Goal: Transaction & Acquisition: Book appointment/travel/reservation

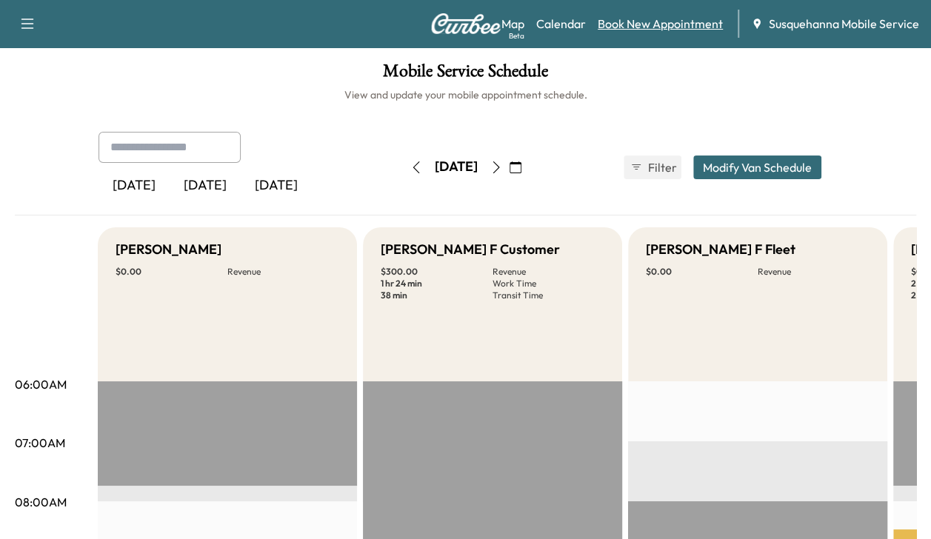
click at [643, 22] on link "Book New Appointment" at bounding box center [660, 24] width 125 height 18
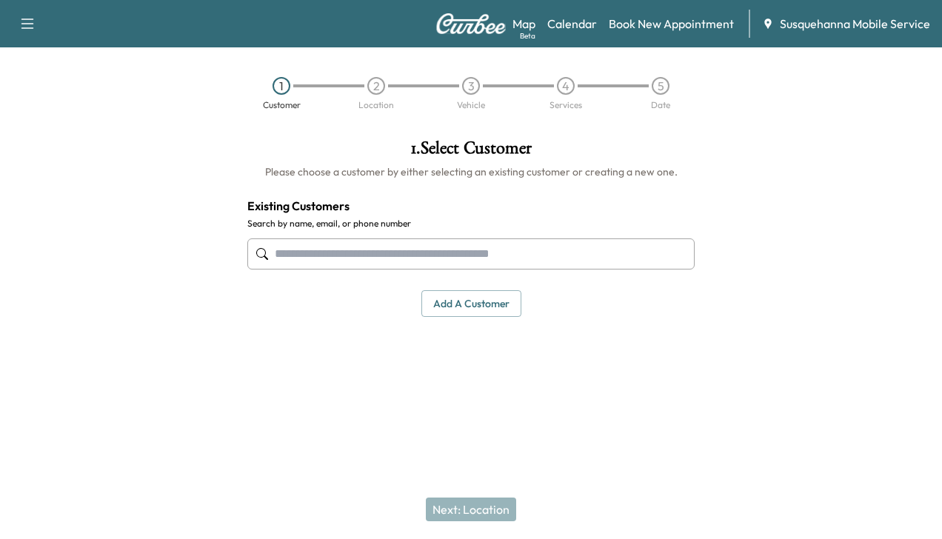
click at [521, 249] on input "text" at bounding box center [470, 254] width 447 height 31
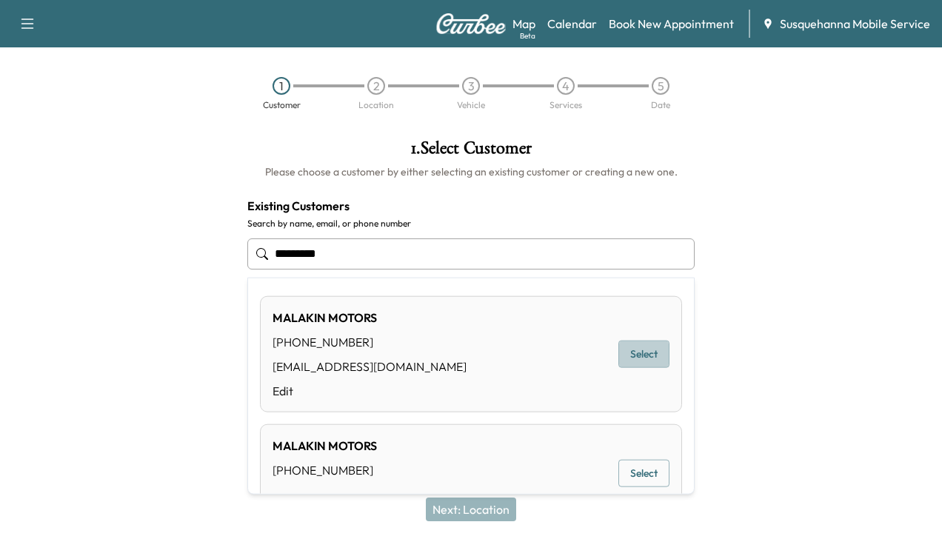
click at [628, 349] on button "Select" at bounding box center [644, 354] width 51 height 27
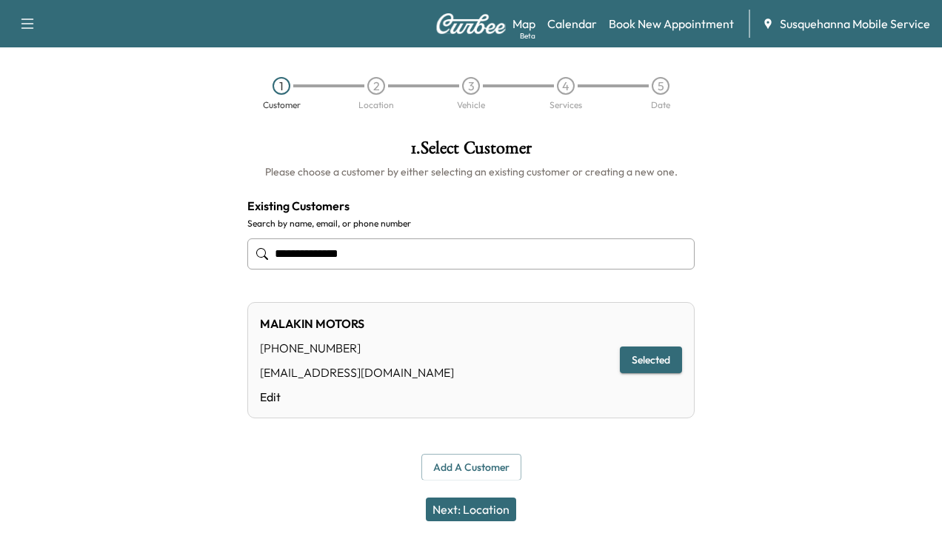
type input "**********"
click at [483, 505] on button "Next: Location" at bounding box center [471, 510] width 90 height 24
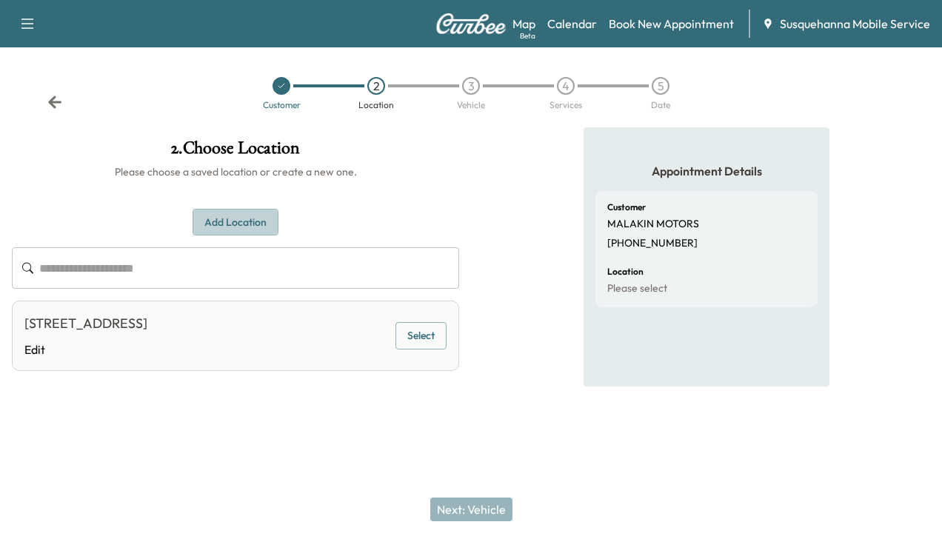
click at [228, 222] on button "Add Location" at bounding box center [236, 222] width 86 height 27
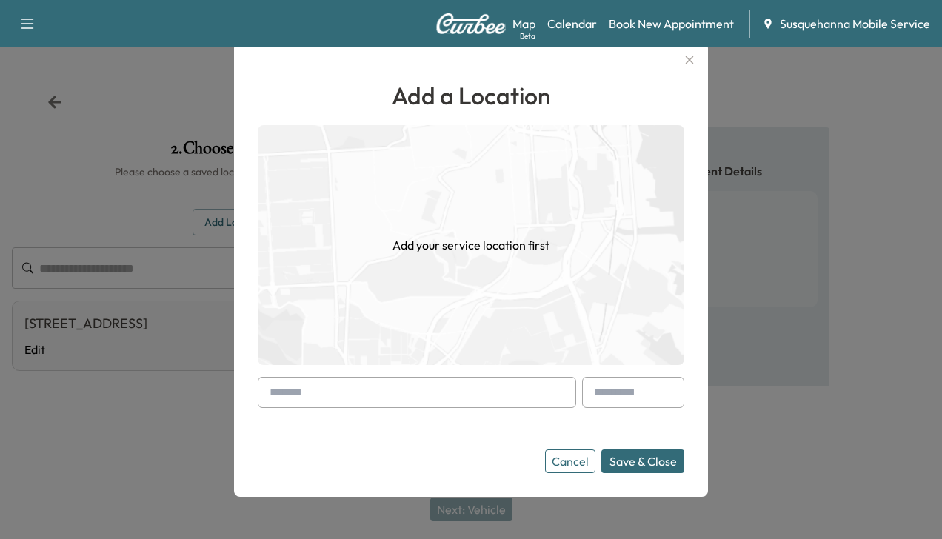
click at [579, 465] on button "Cancel" at bounding box center [570, 462] width 50 height 24
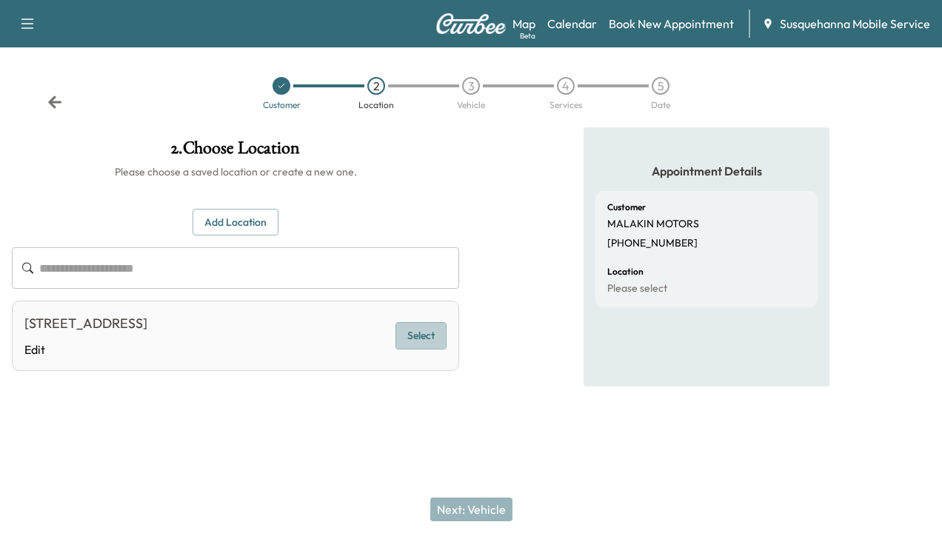
click at [410, 333] on button "Select" at bounding box center [421, 335] width 51 height 27
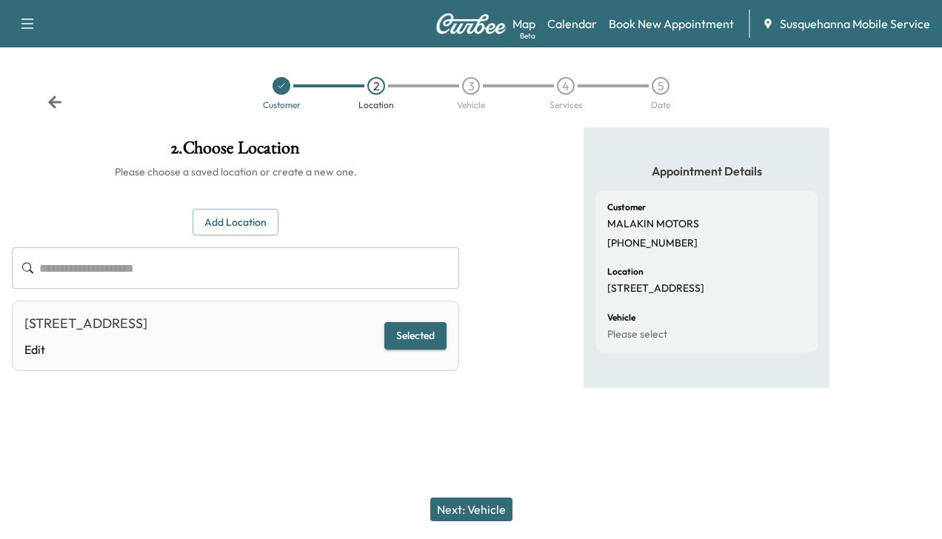
click at [476, 507] on button "Next: Vehicle" at bounding box center [471, 510] width 82 height 24
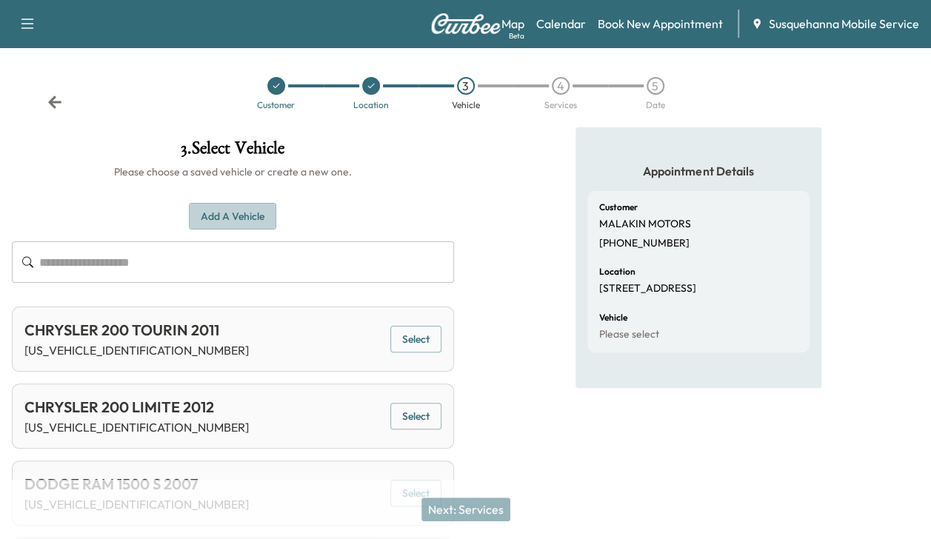
click at [242, 210] on button "Add a Vehicle" at bounding box center [232, 216] width 87 height 27
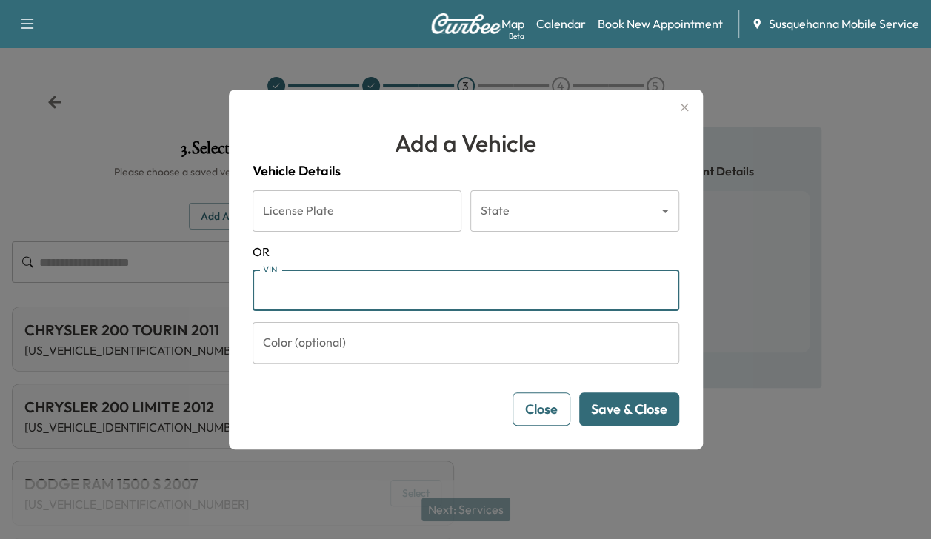
click at [292, 287] on input "VIN" at bounding box center [466, 290] width 427 height 41
type input "**********"
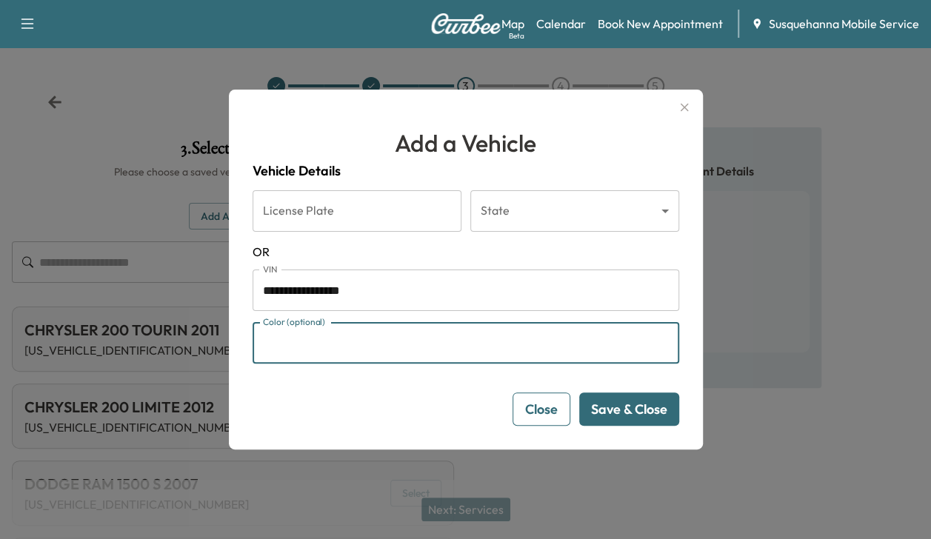
click at [346, 356] on input "Color (optional)" at bounding box center [466, 342] width 427 height 41
type input "*****"
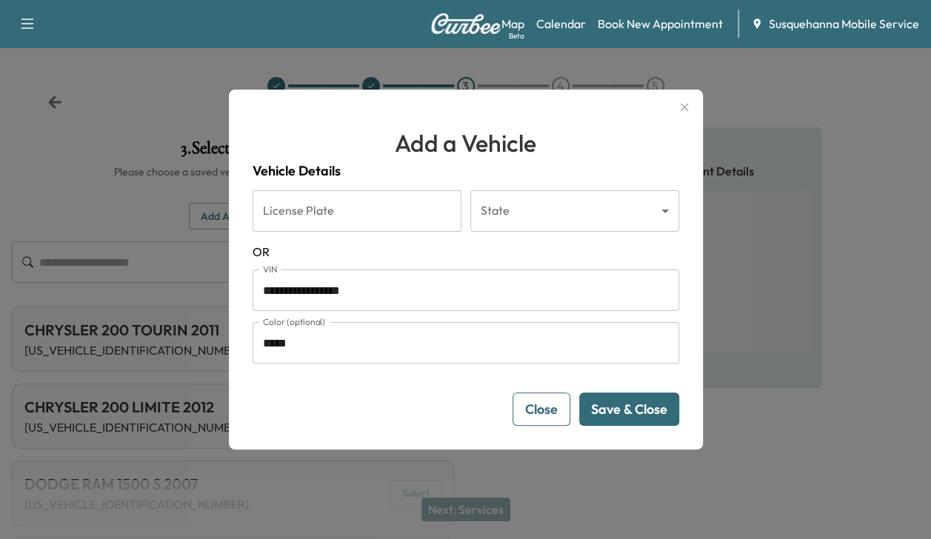
click at [636, 415] on button "Save & Close" at bounding box center [629, 409] width 100 height 33
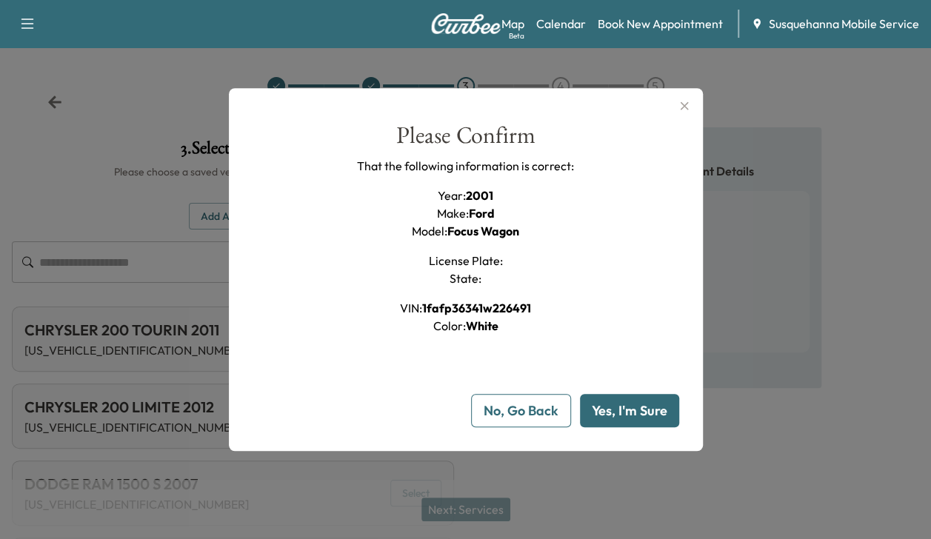
click at [636, 415] on button "Yes, I'm Sure" at bounding box center [629, 410] width 99 height 33
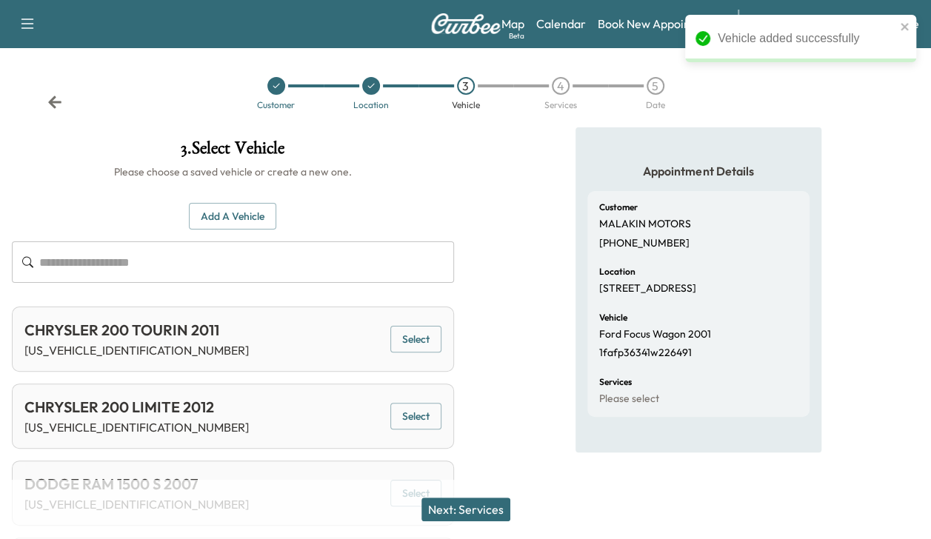
click at [492, 505] on button "Next: Services" at bounding box center [466, 510] width 89 height 24
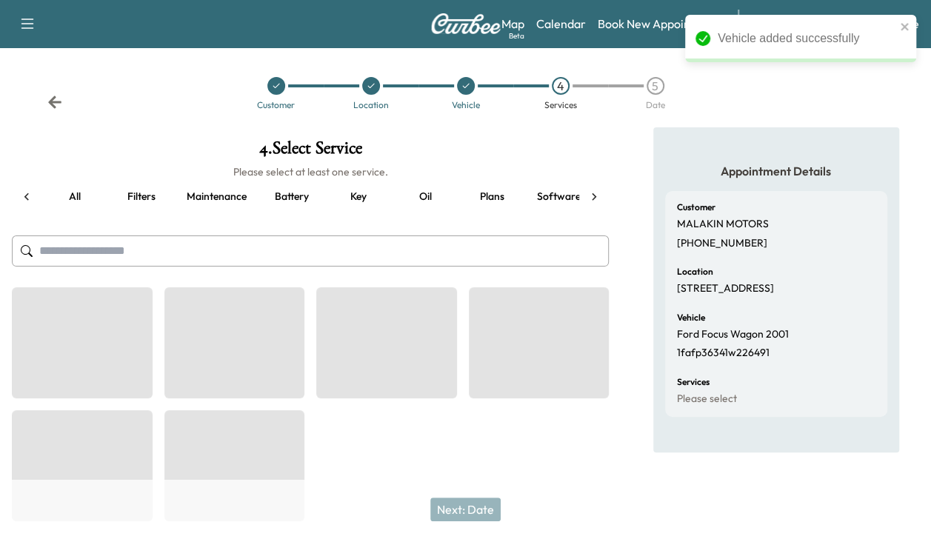
scroll to position [0, 56]
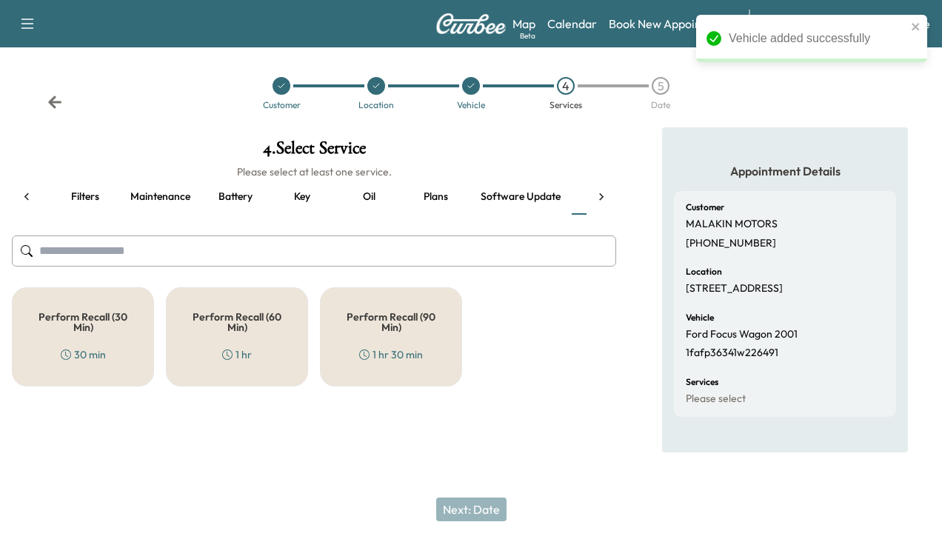
click at [39, 337] on div "Perform Recall (30 Min) 30 min" at bounding box center [83, 336] width 142 height 99
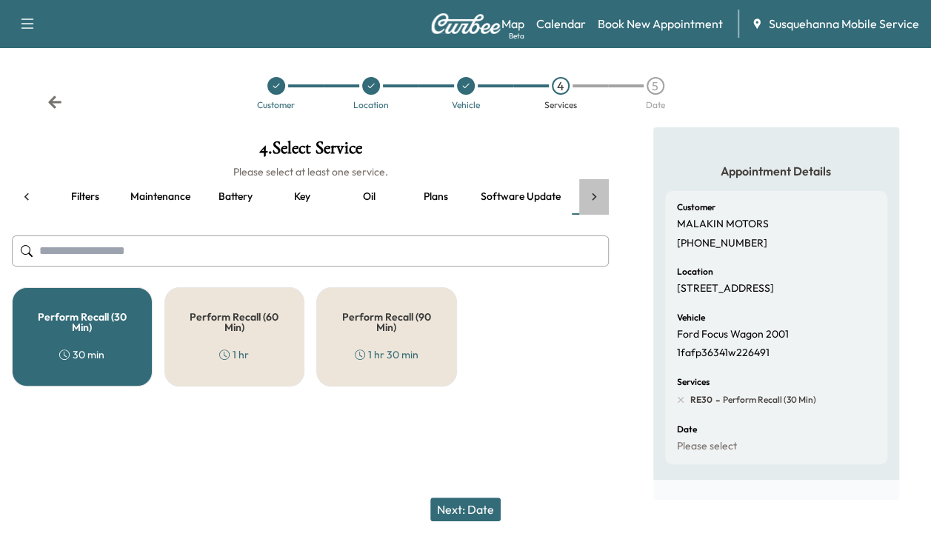
click at [594, 191] on icon at bounding box center [594, 197] width 15 height 15
click at [539, 190] on button "Technician" at bounding box center [543, 197] width 73 height 36
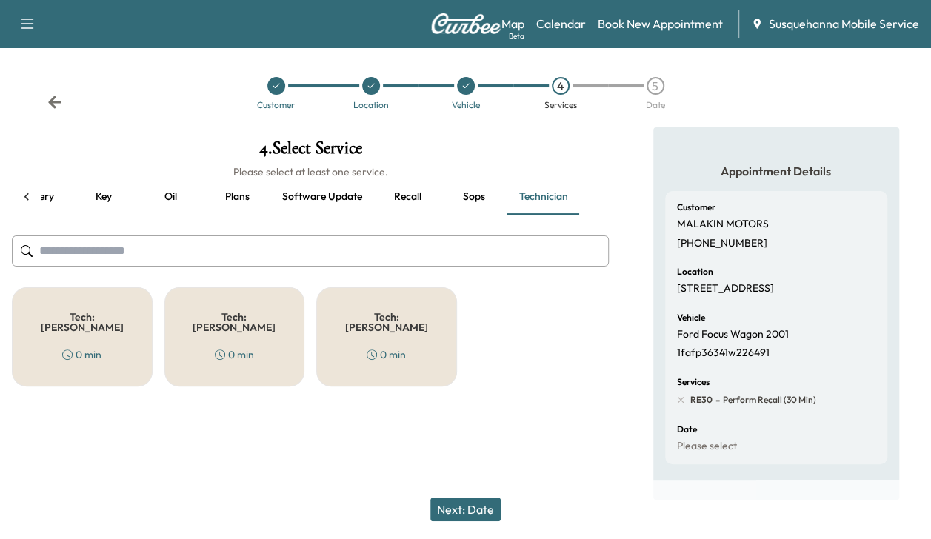
click at [96, 360] on div "Tech: Colton M 0 min" at bounding box center [82, 336] width 141 height 99
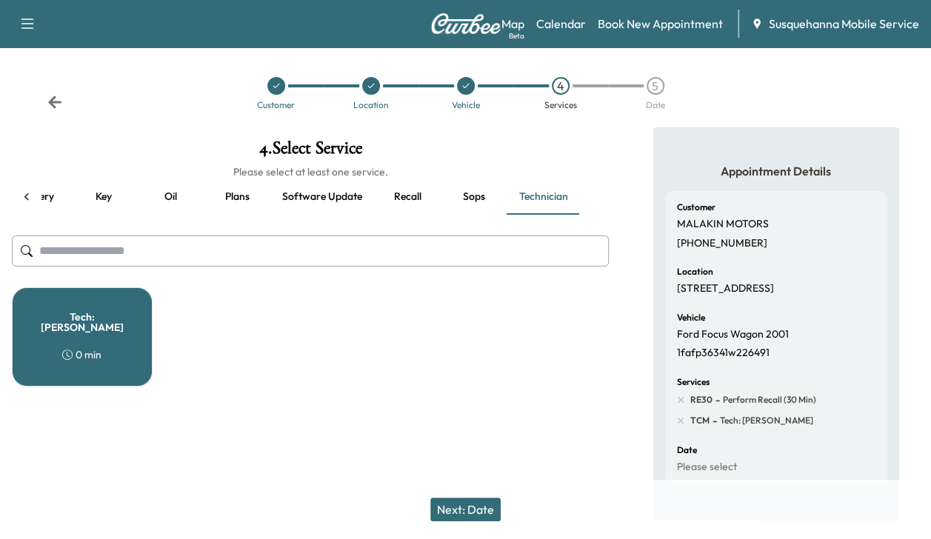
click at [450, 504] on button "Next: Date" at bounding box center [465, 510] width 70 height 24
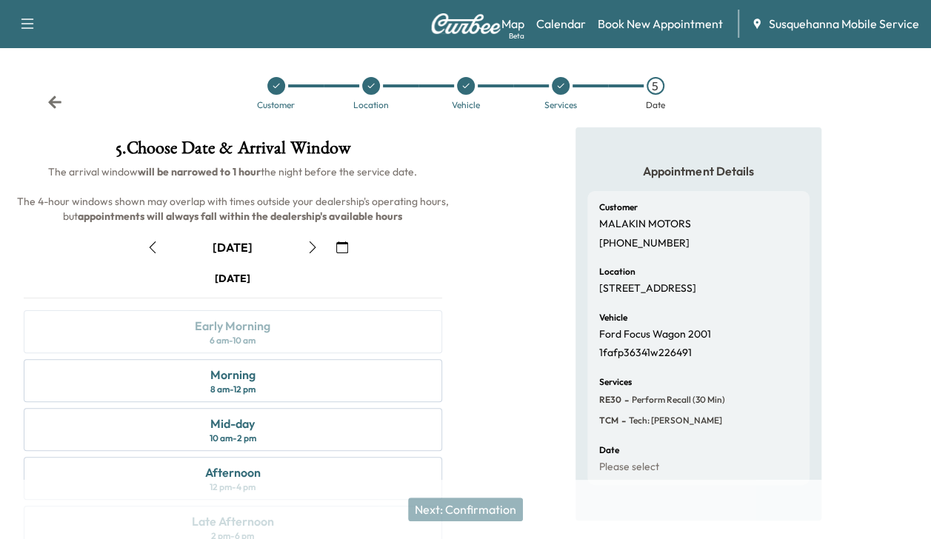
click at [310, 247] on icon "button" at bounding box center [313, 248] width 12 height 12
click at [298, 381] on div "Morning 8 am - 12 pm" at bounding box center [233, 380] width 419 height 43
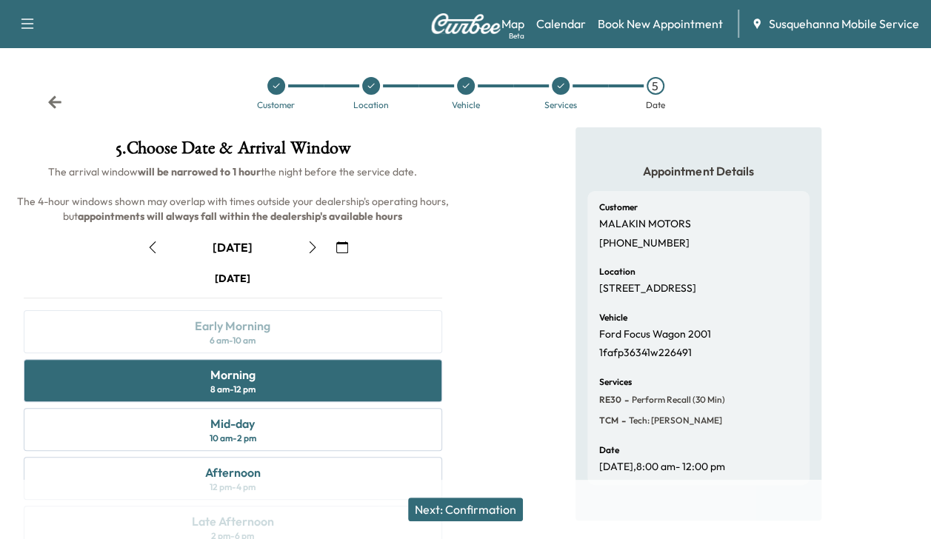
click at [453, 514] on button "Next: Confirmation" at bounding box center [465, 510] width 115 height 24
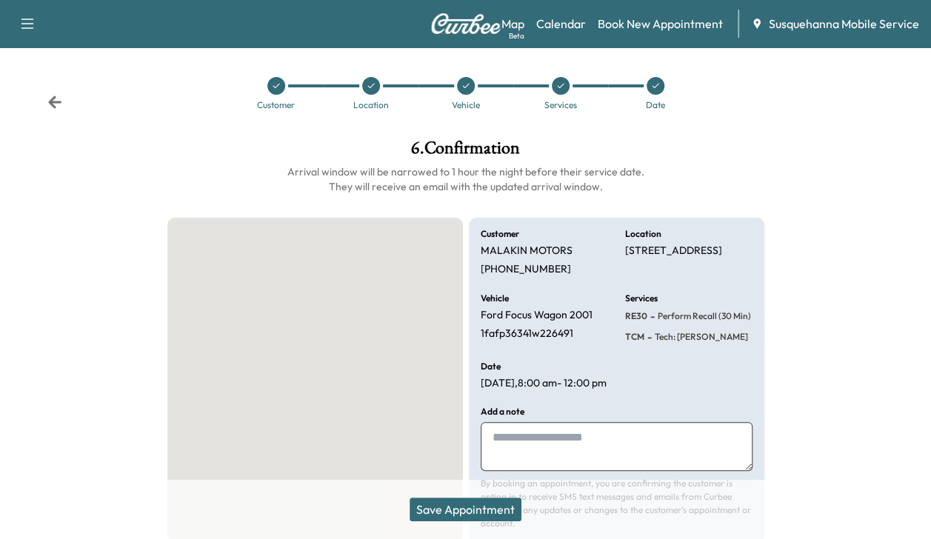
click at [453, 514] on button "Save Appointment" at bounding box center [466, 510] width 112 height 24
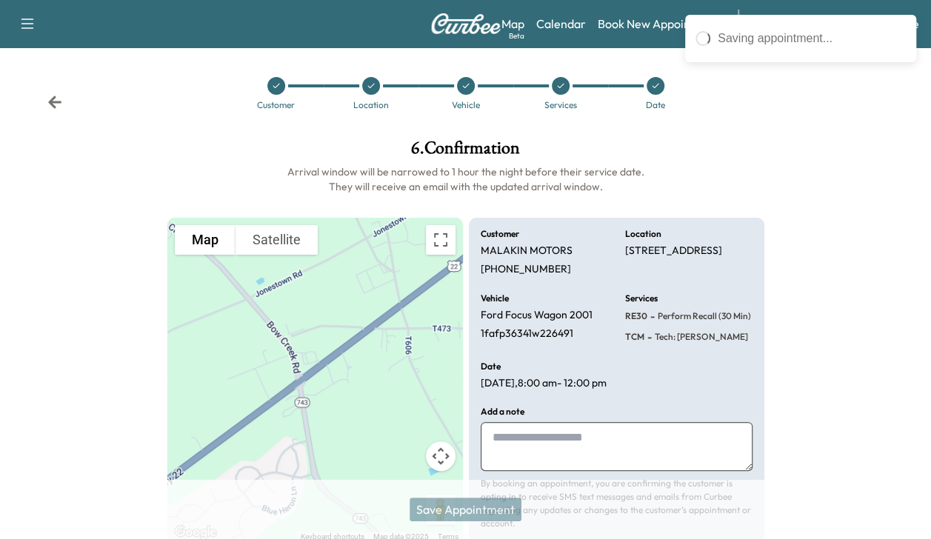
click at [570, 31] on link "Calendar" at bounding box center [561, 24] width 50 height 18
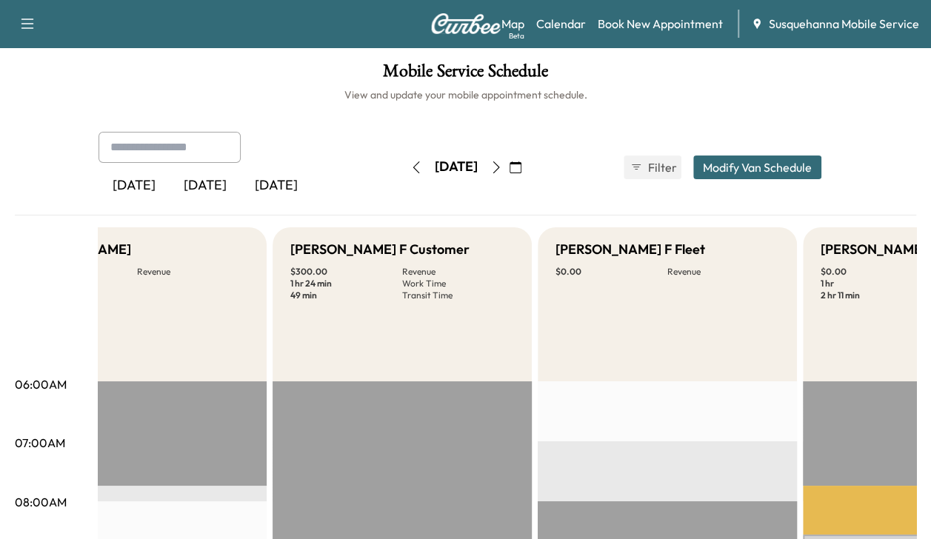
click at [410, 170] on icon "button" at bounding box center [416, 168] width 12 height 12
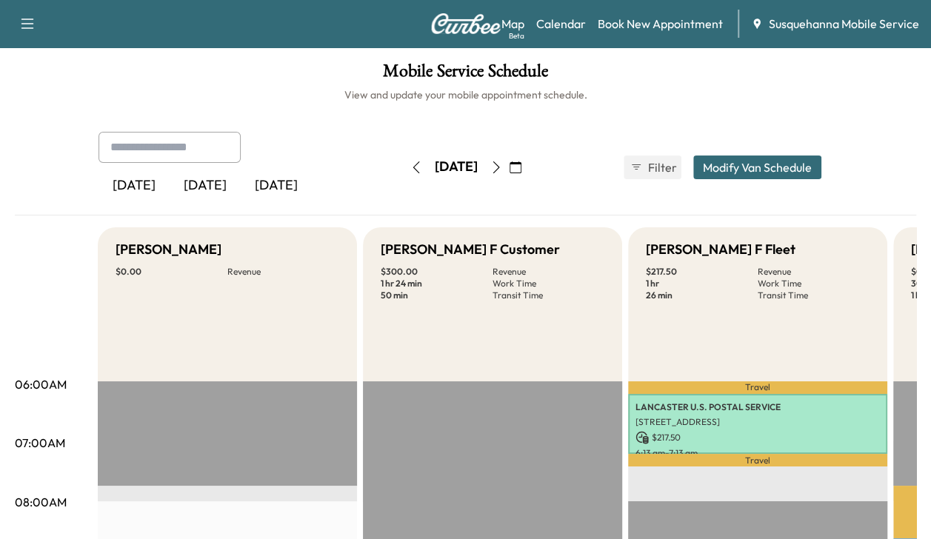
click at [404, 173] on button "button" at bounding box center [416, 168] width 25 height 24
